Goal: Task Accomplishment & Management: Manage account settings

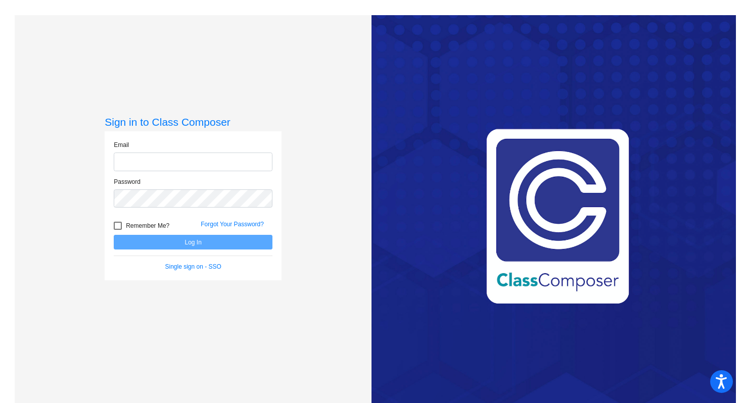
type input "[PERSON_NAME][EMAIL_ADDRESS][PERSON_NAME][DOMAIN_NAME]"
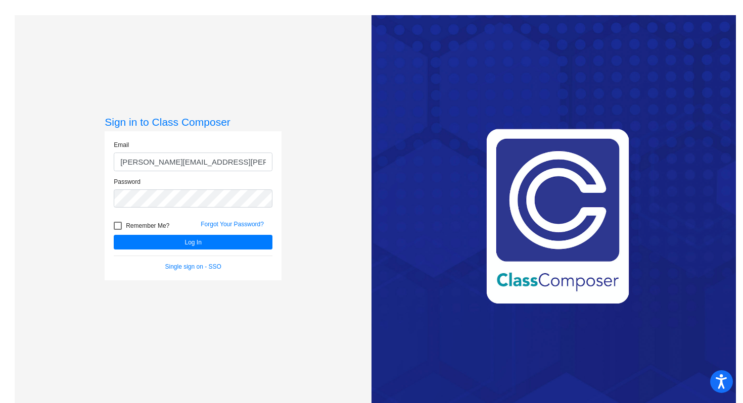
click at [268, 254] on form "Email [PERSON_NAME][EMAIL_ADDRESS][PERSON_NAME][DOMAIN_NAME] Password Remember …" at bounding box center [193, 205] width 159 height 131
click at [268, 246] on button "Log In" at bounding box center [193, 242] width 159 height 15
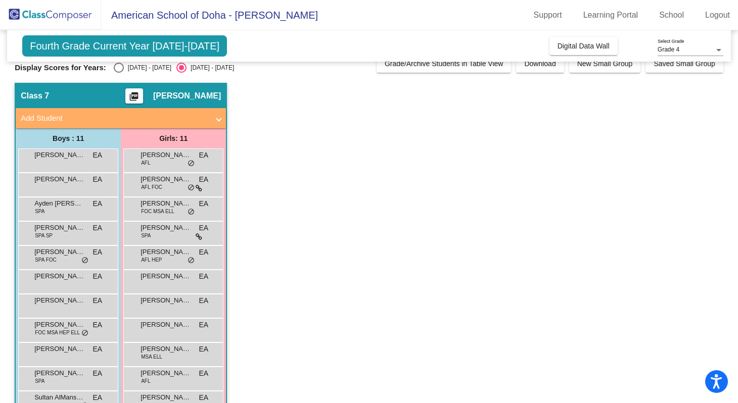
scroll to position [3, 0]
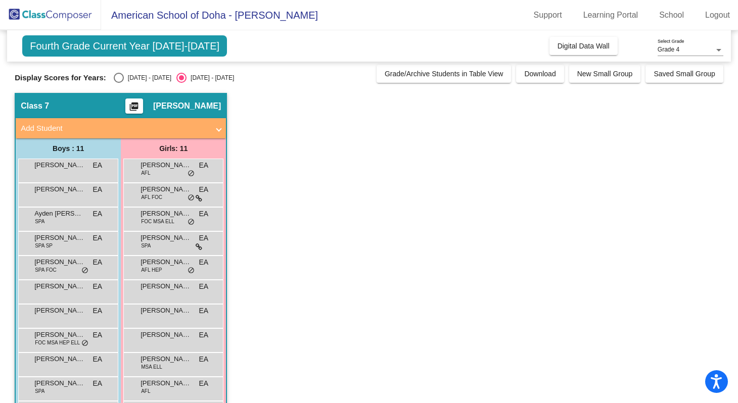
click at [145, 85] on div "Fourth Grade Current Year [DATE]-[DATE] Add, Move, or Retain Students Off On In…" at bounding box center [369, 234] width 708 height 414
click at [145, 79] on div "[DATE] - [DATE]" at bounding box center [147, 77] width 47 height 9
click at [119, 83] on input "[DATE] - [DATE]" at bounding box center [118, 83] width 1 height 1
radio input "true"
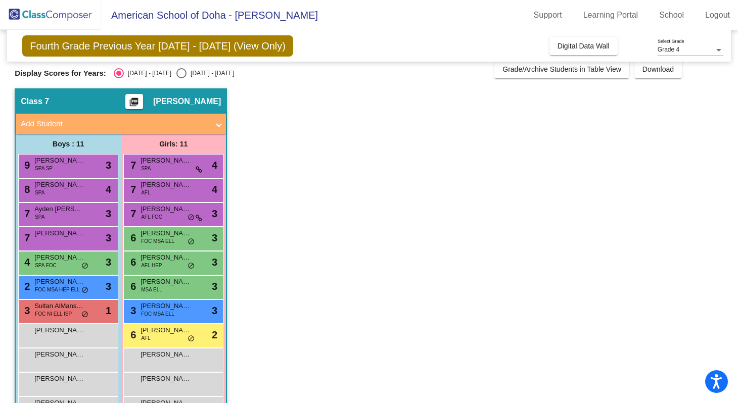
scroll to position [6, 0]
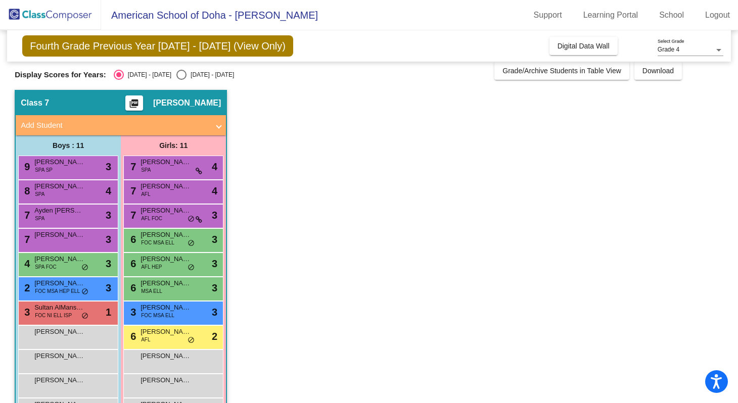
click at [191, 76] on div "[DATE] - [DATE]" at bounding box center [209, 74] width 47 height 9
click at [181, 80] on input "[DATE] - [DATE]" at bounding box center [181, 80] width 1 height 1
radio input "true"
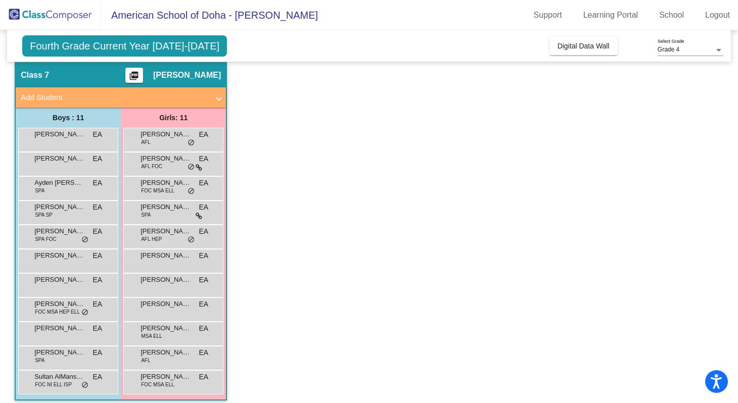
scroll to position [41, 0]
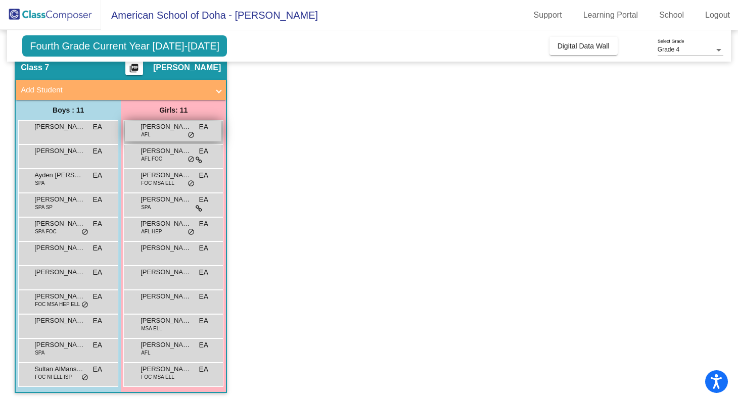
click at [214, 132] on div "[PERSON_NAME] AFL EA lock do_not_disturb_alt" at bounding box center [173, 131] width 96 height 21
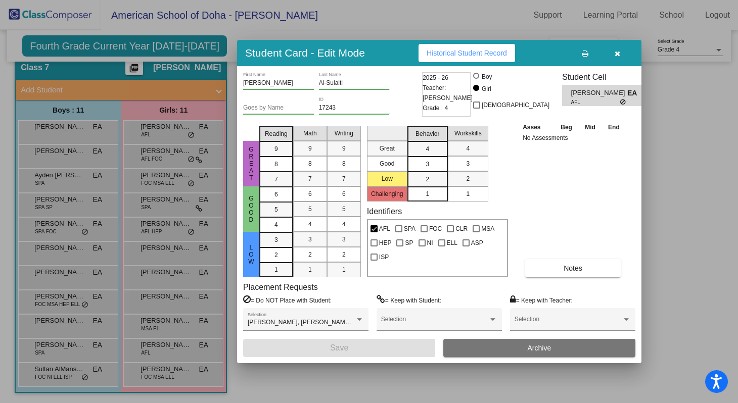
click at [619, 59] on button "button" at bounding box center [617, 53] width 32 height 18
